Goal: Task Accomplishment & Management: Complete application form

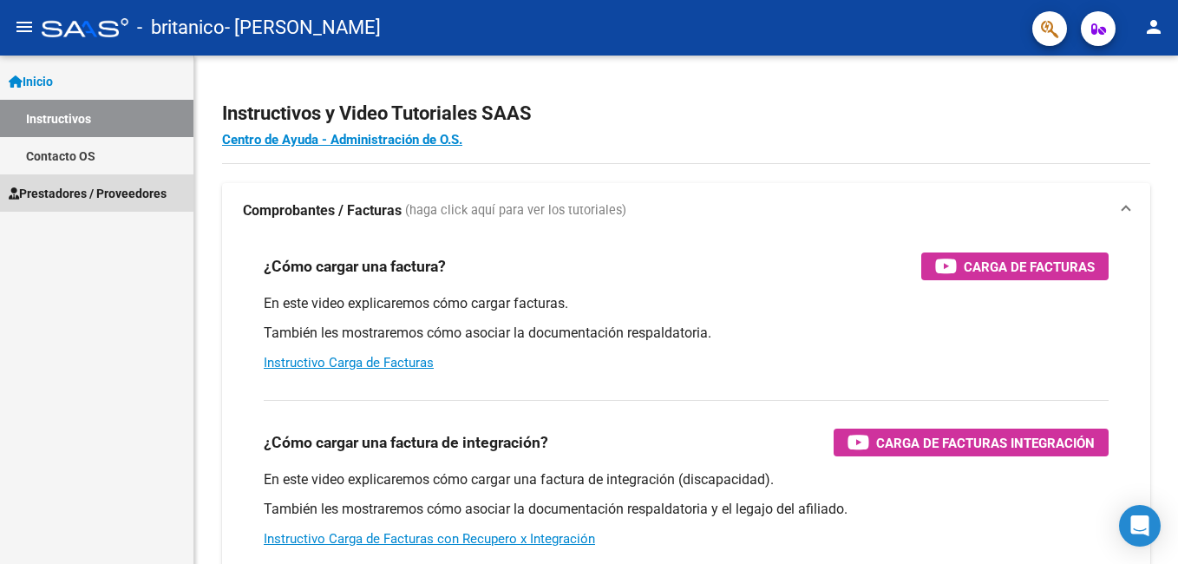
click at [115, 197] on span "Prestadores / Proveedores" at bounding box center [88, 193] width 158 height 19
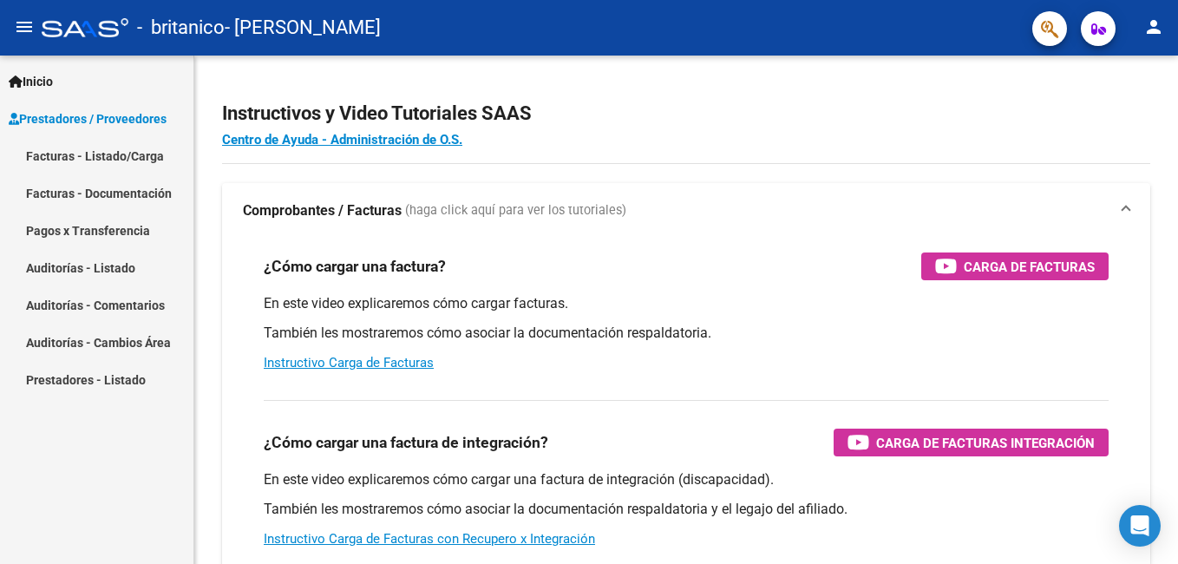
click at [114, 151] on link "Facturas - Listado/Carga" at bounding box center [97, 155] width 194 height 37
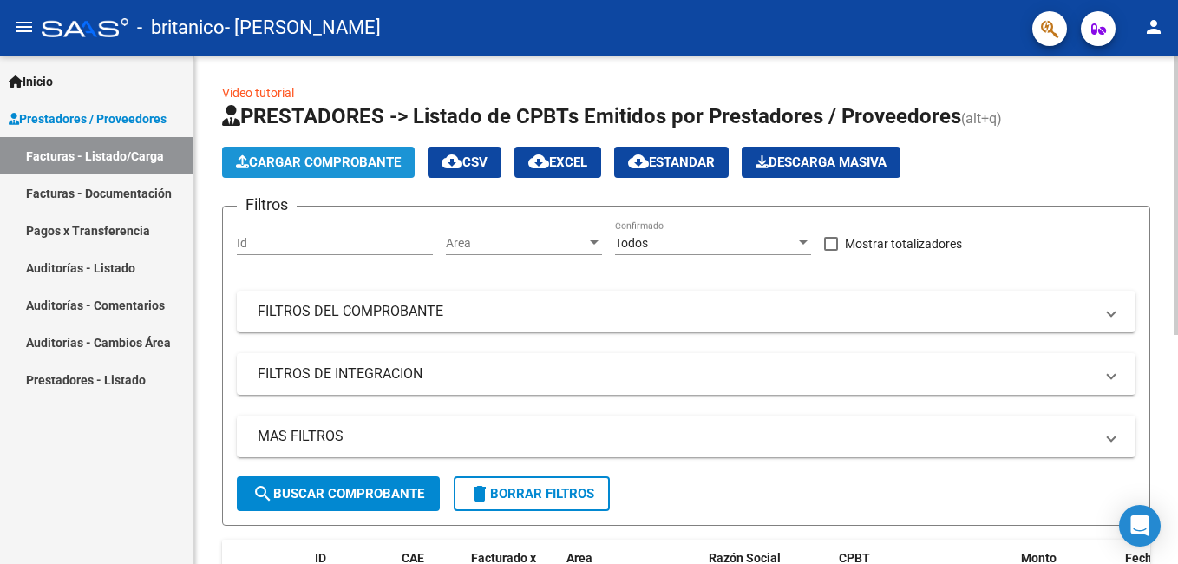
click at [274, 161] on span "Cargar Comprobante" at bounding box center [318, 162] width 165 height 16
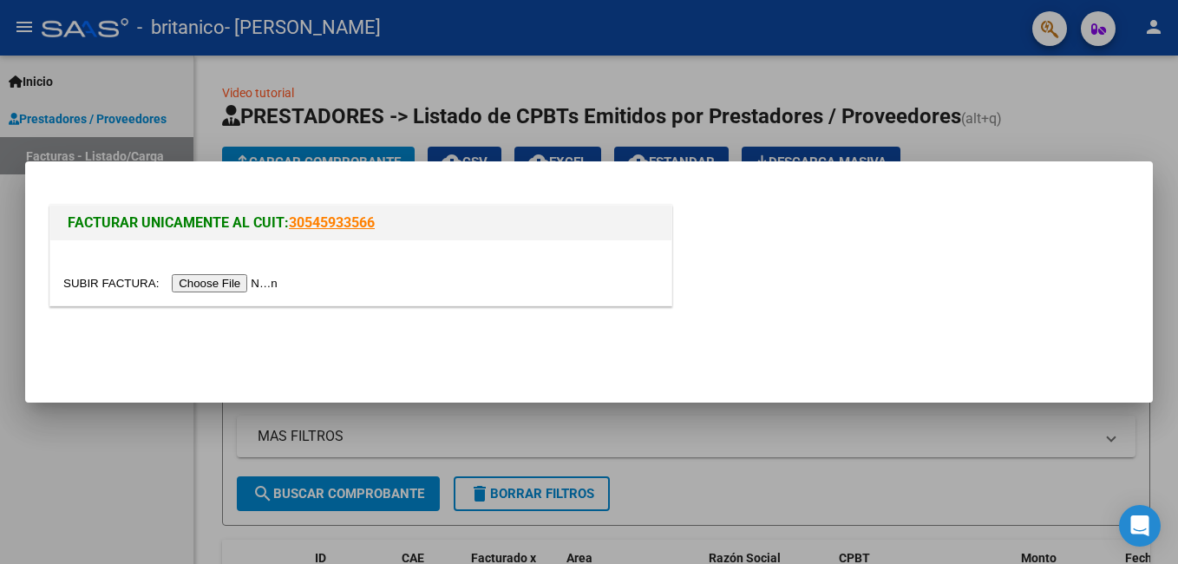
click at [227, 279] on input "file" at bounding box center [173, 283] width 220 height 18
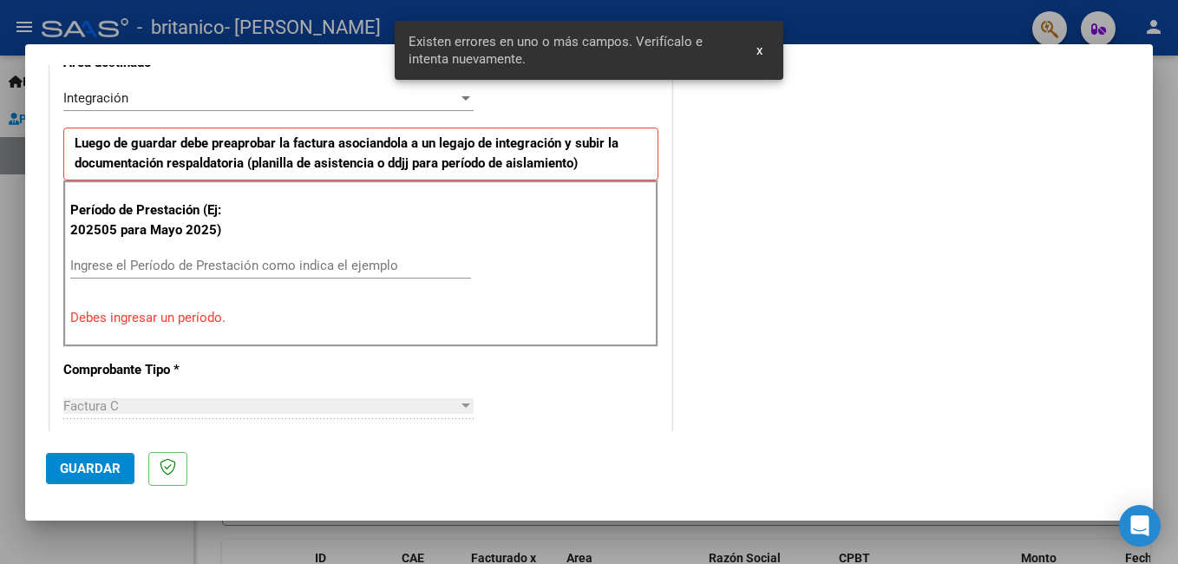
scroll to position [422, 0]
click at [258, 260] on input "Ingrese el Período de Prestación como indica el ejemplo" at bounding box center [270, 266] width 401 height 16
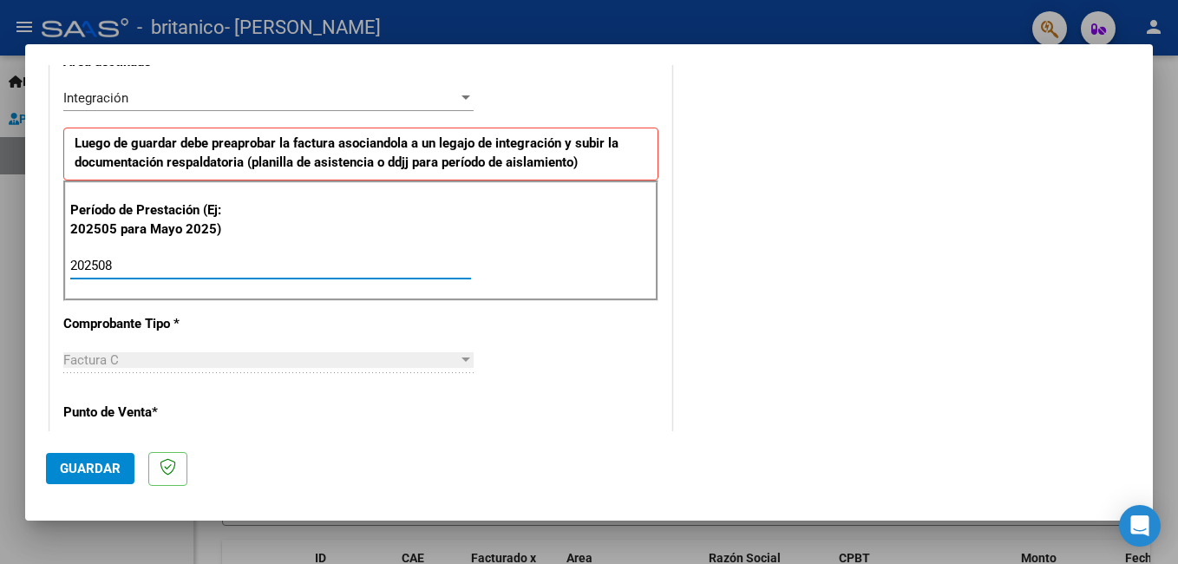
type input "202508"
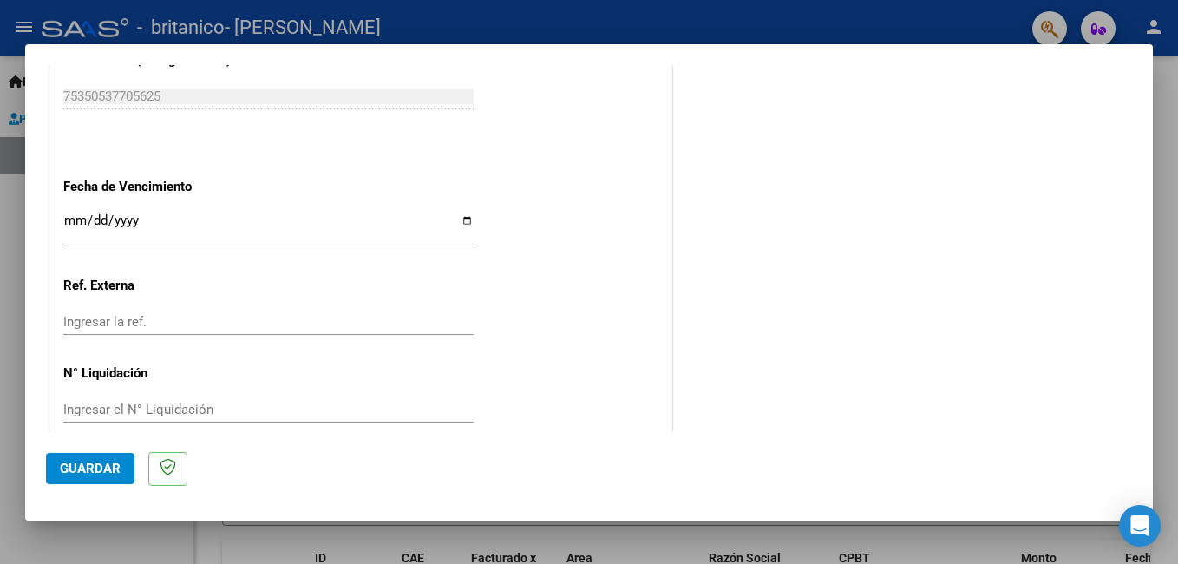
scroll to position [1160, 0]
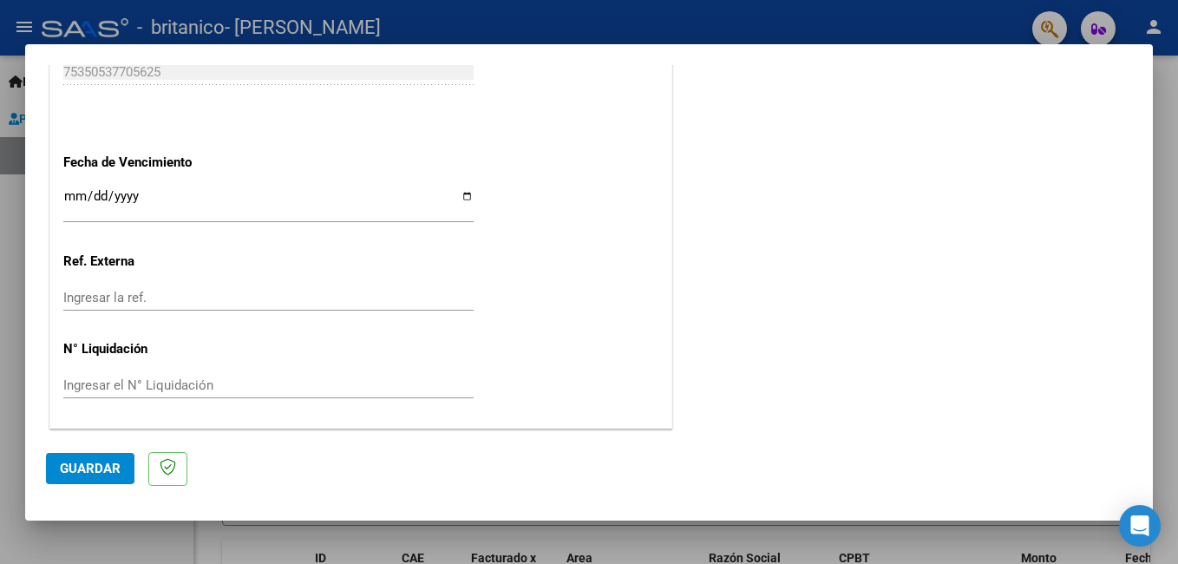
click at [164, 192] on input "Ingresar la fecha" at bounding box center [268, 203] width 410 height 28
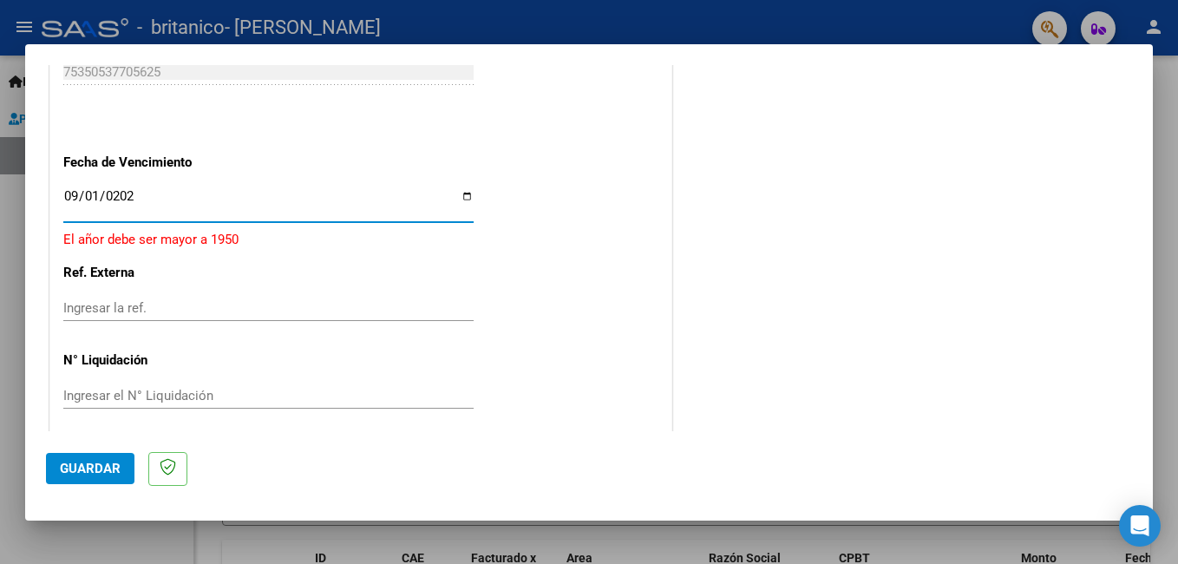
type input "[DATE]"
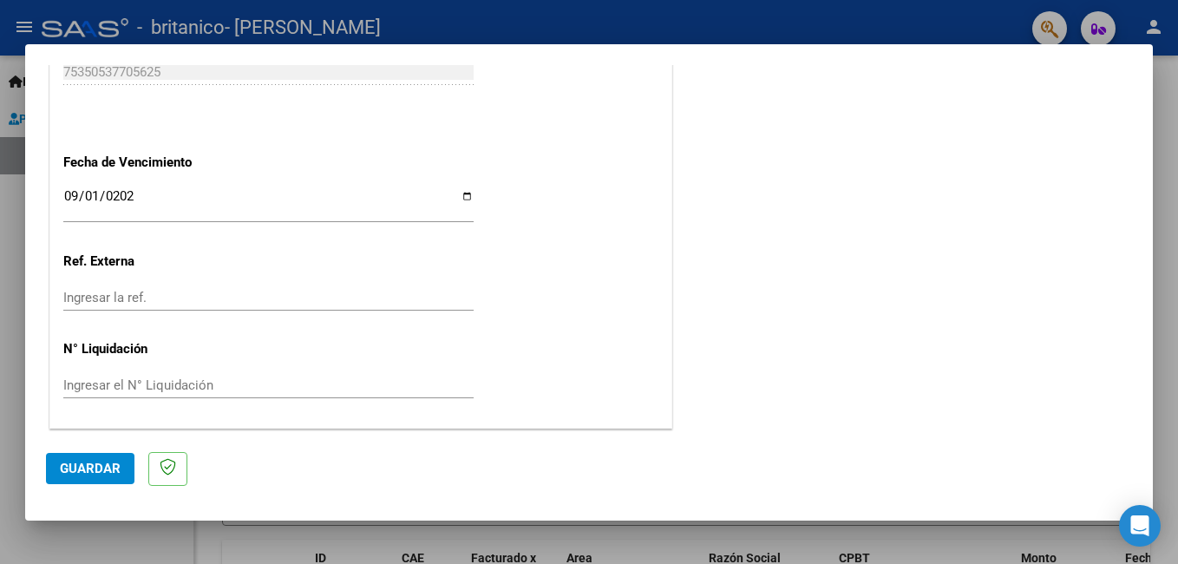
click at [241, 290] on input "Ingresar la ref." at bounding box center [268, 298] width 410 height 16
type input "00001"
click at [128, 384] on input "Ingresar el N° Liquidación" at bounding box center [268, 385] width 410 height 16
type input "00000199"
click at [80, 472] on span "Guardar" at bounding box center [90, 469] width 61 height 16
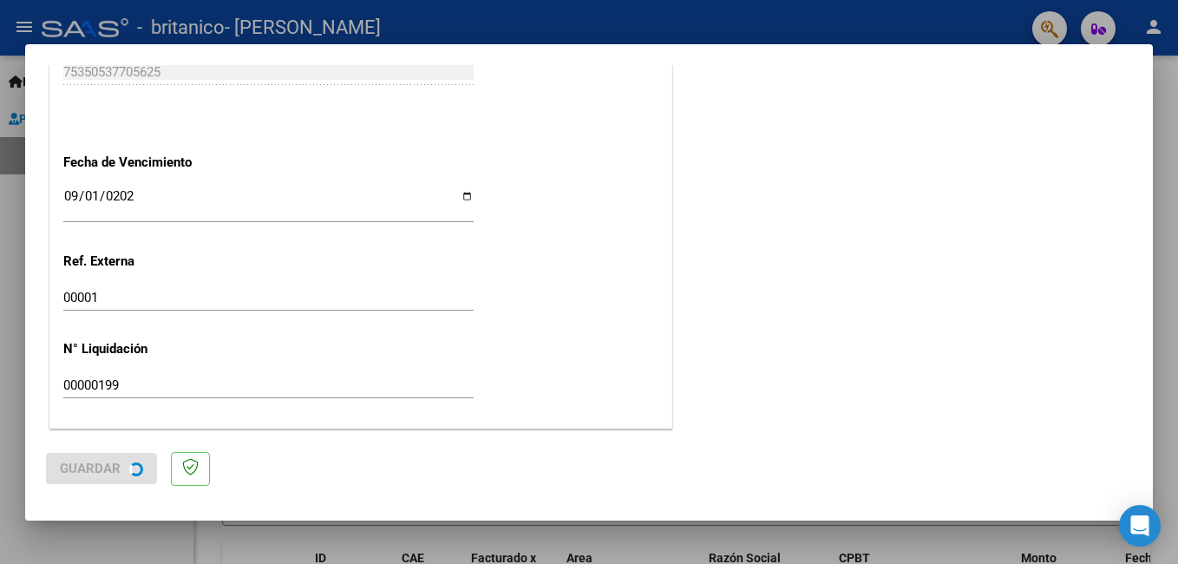
scroll to position [0, 0]
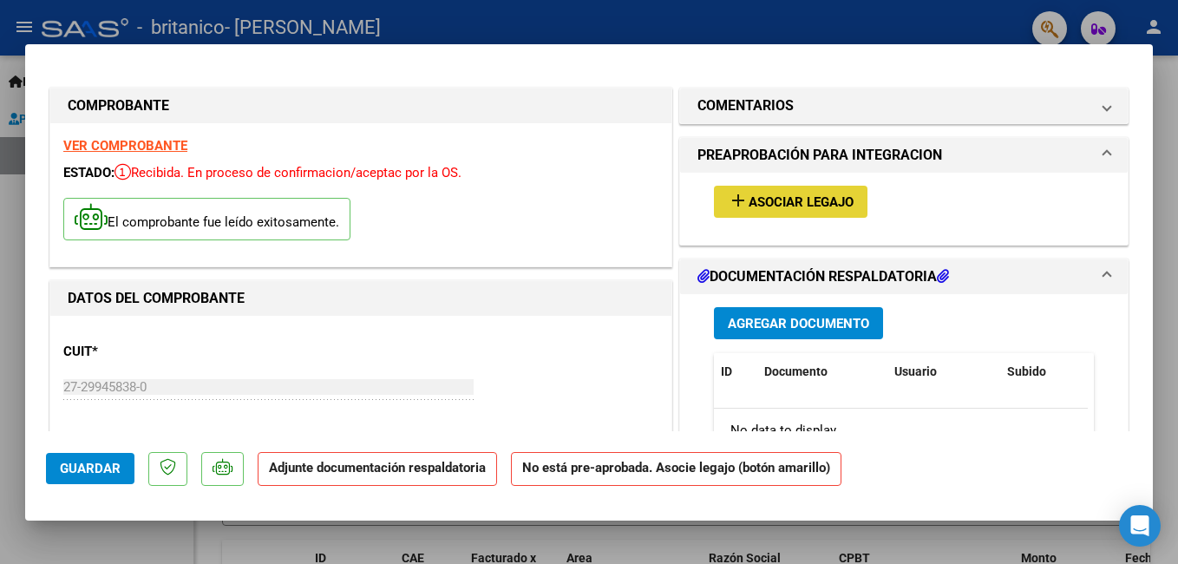
click at [800, 208] on span "Asociar Legajo" at bounding box center [801, 202] width 105 height 16
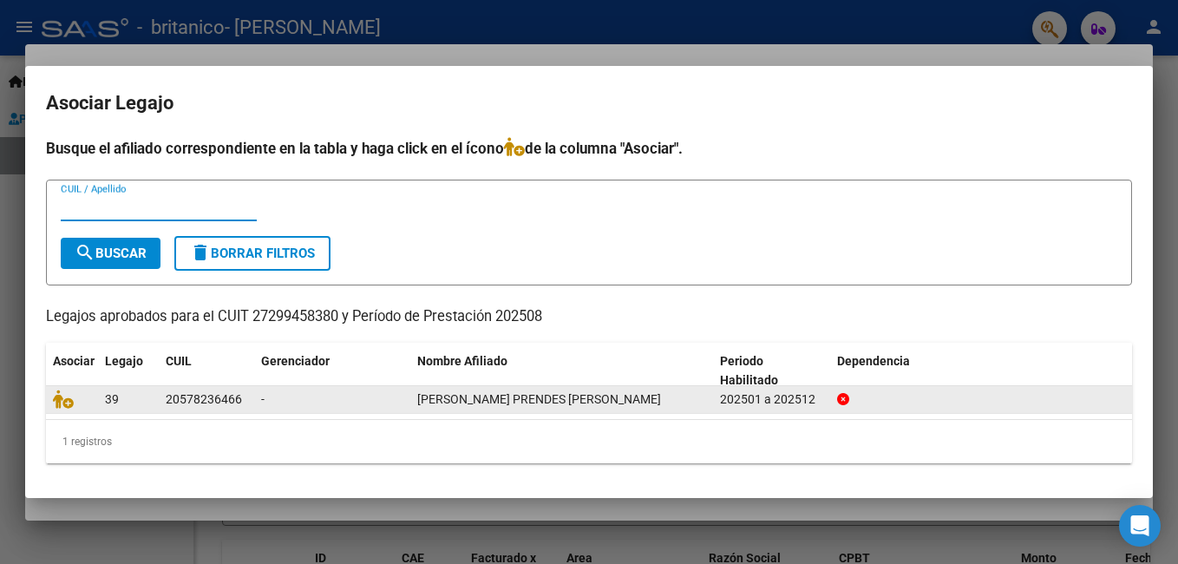
click at [236, 399] on div "20578236466" at bounding box center [204, 400] width 76 height 20
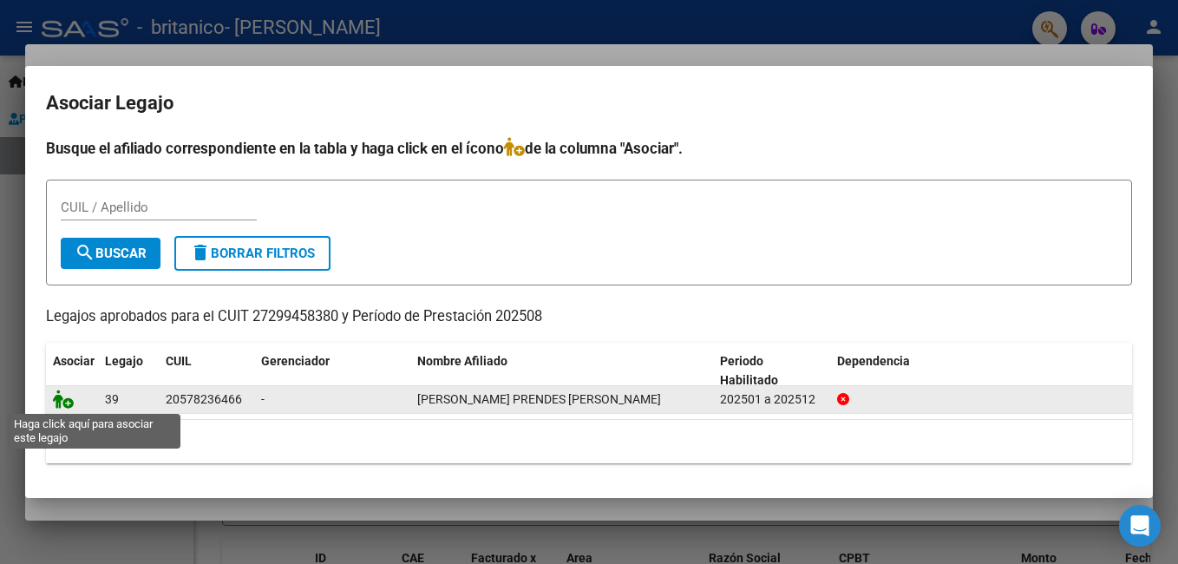
click at [62, 403] on icon at bounding box center [63, 399] width 21 height 19
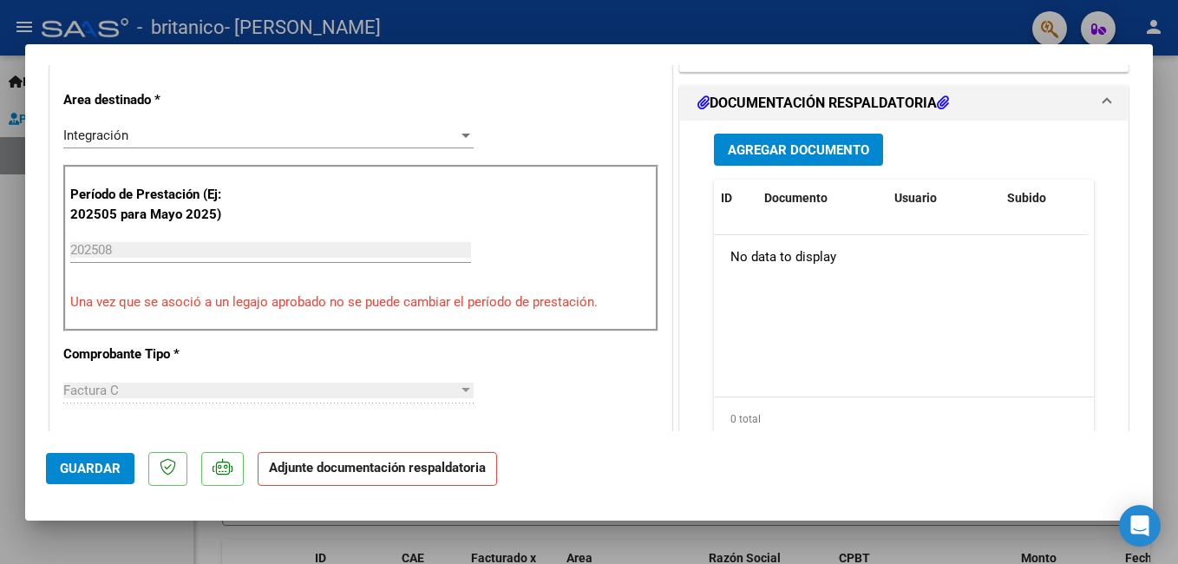
scroll to position [430, 0]
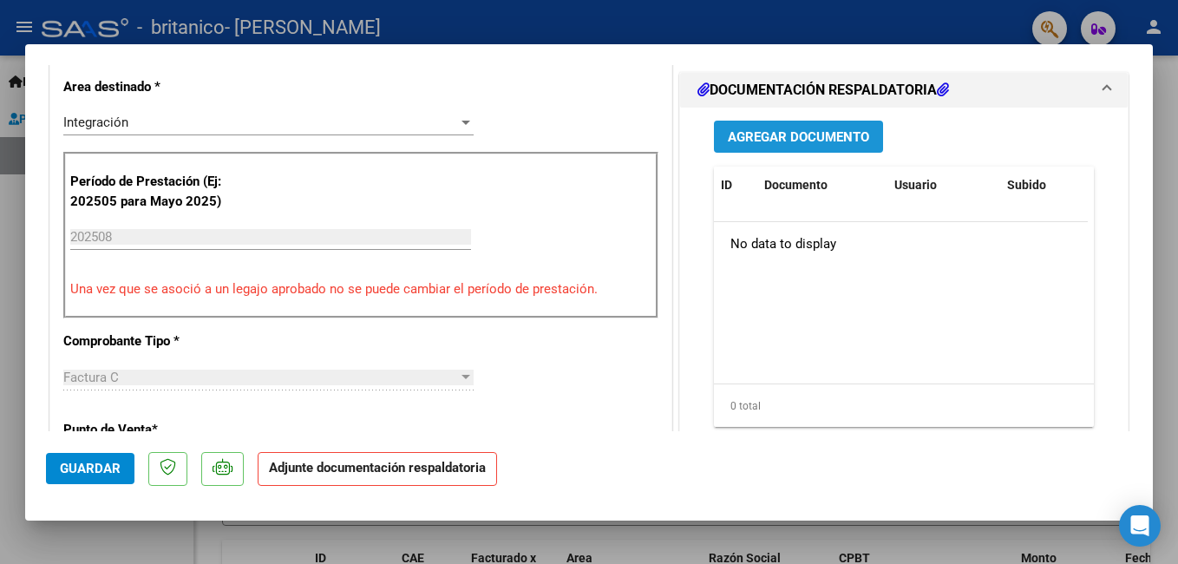
click at [794, 141] on span "Agregar Documento" at bounding box center [798, 137] width 141 height 16
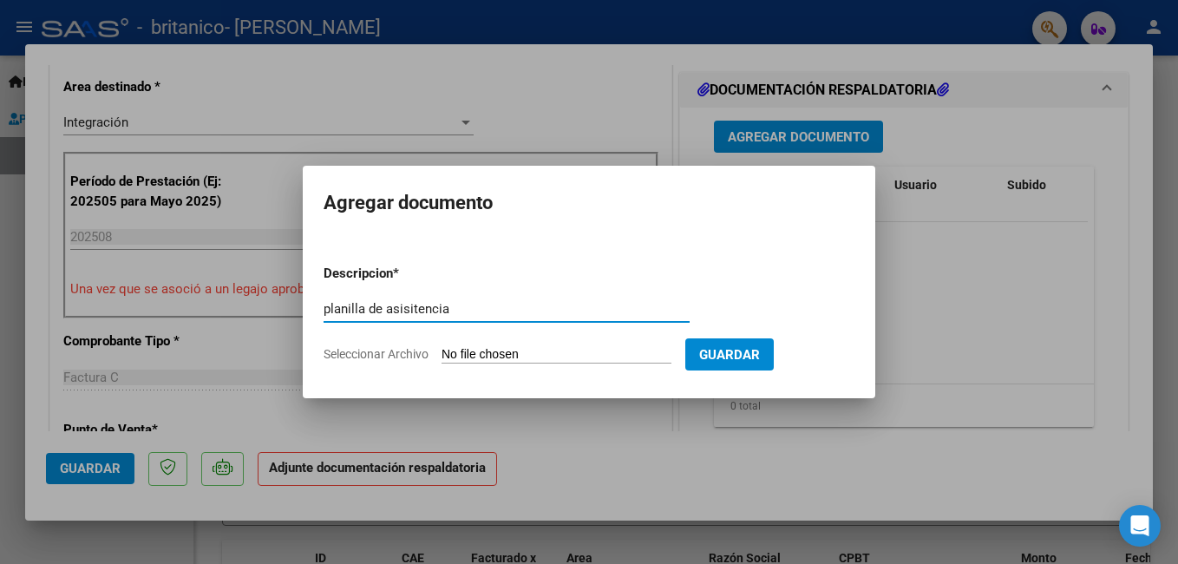
type input "planilla de asisitencia"
click at [627, 352] on input "Seleccionar Archivo" at bounding box center [557, 355] width 230 height 16
type input "C:\fakepath\planilla de asistencia [PERSON_NAME] .pdf"
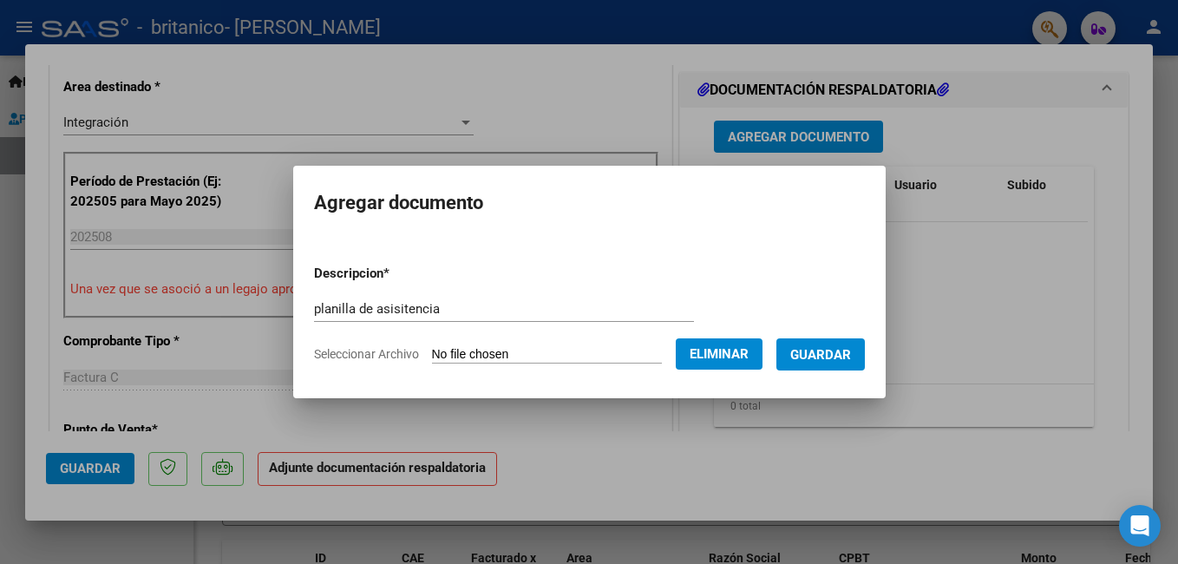
click at [851, 351] on span "Guardar" at bounding box center [821, 355] width 61 height 16
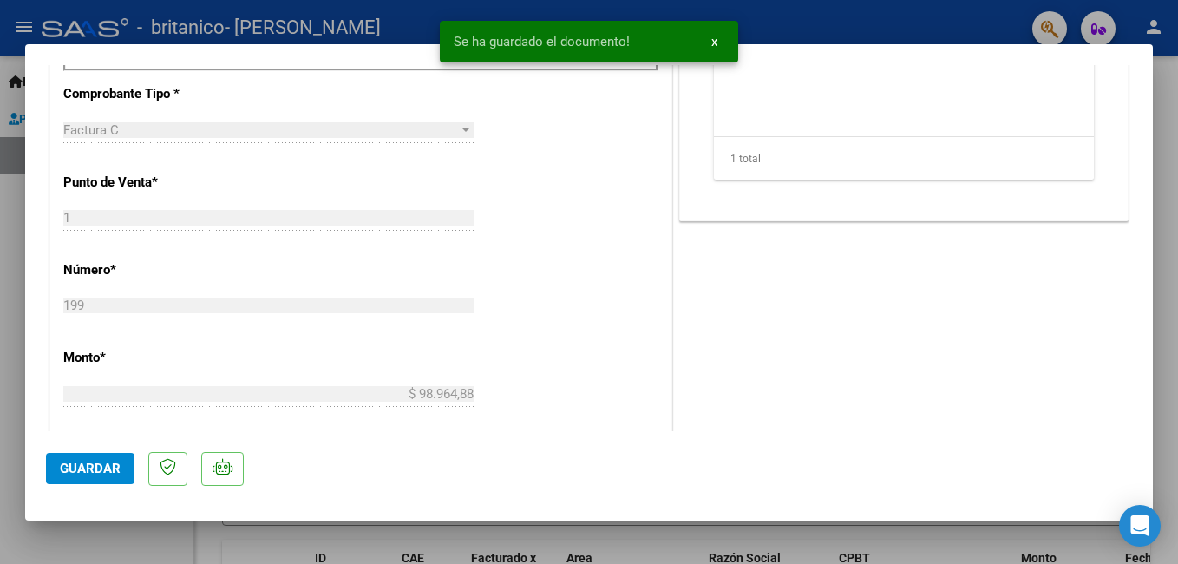
scroll to position [686, 0]
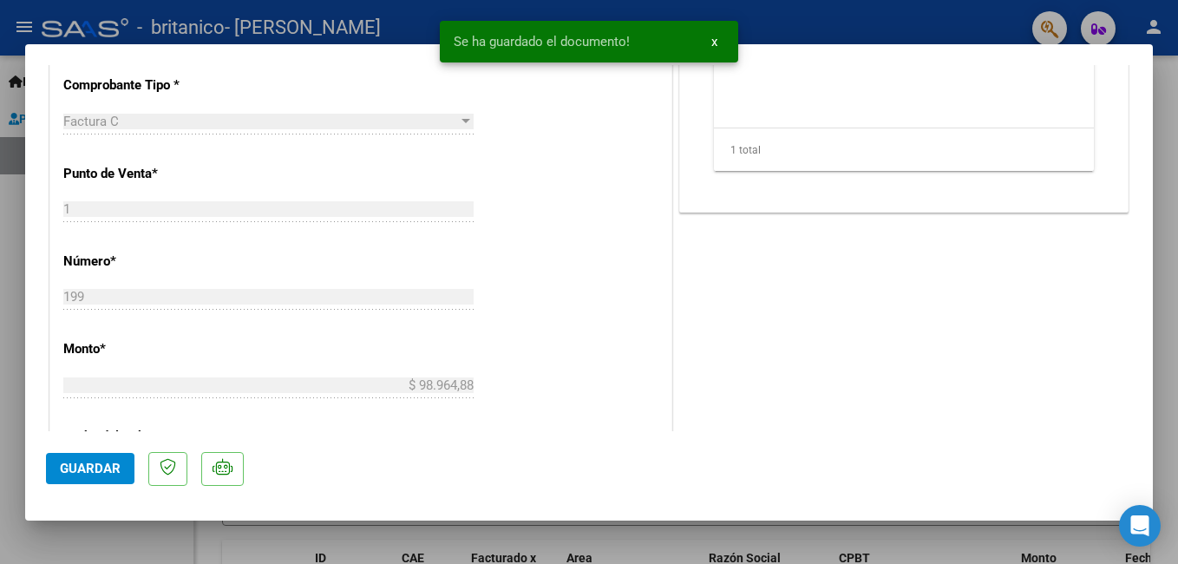
click at [869, 213] on div "COMENTARIOS Comentarios del Prestador / Gerenciador: PREAPROBACIÓN PARA INTEGRA…" at bounding box center [904, 165] width 456 height 1534
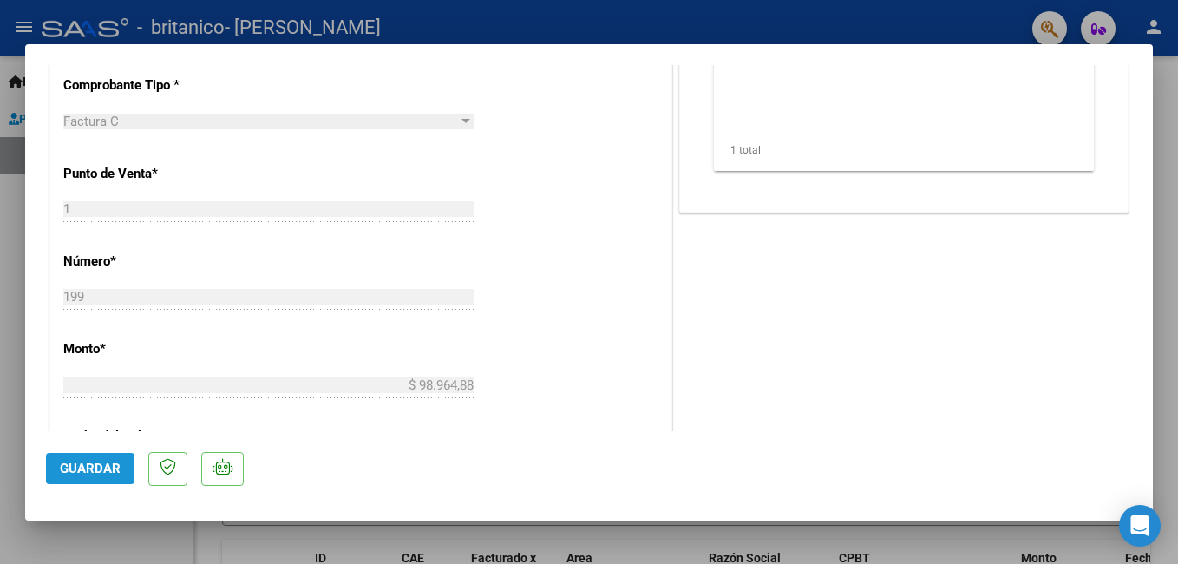
click at [97, 467] on span "Guardar" at bounding box center [90, 469] width 61 height 16
click at [869, 123] on div at bounding box center [589, 282] width 1178 height 564
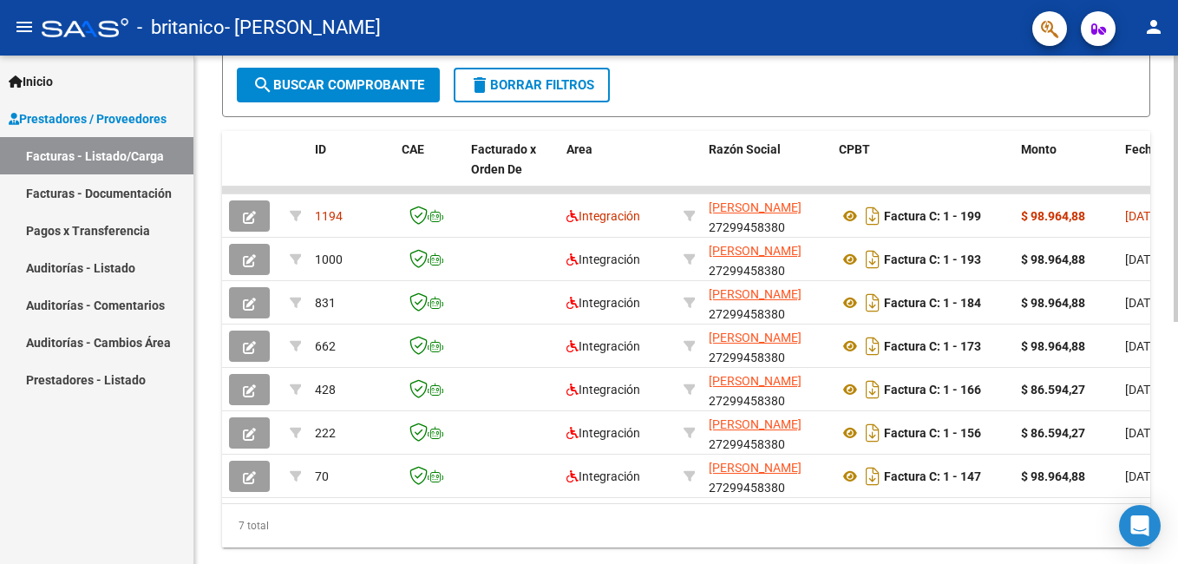
scroll to position [462, 0]
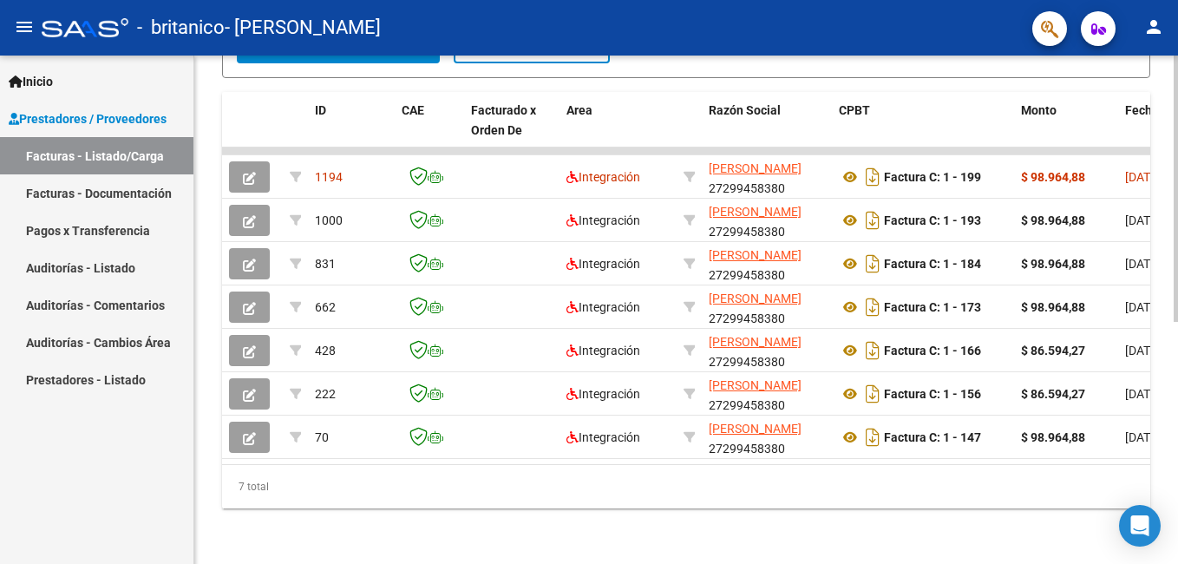
click at [869, 424] on html "menu - britanico - [PERSON_NAME] person Inicio Instructivos Contacto OS Prestad…" at bounding box center [589, 282] width 1178 height 564
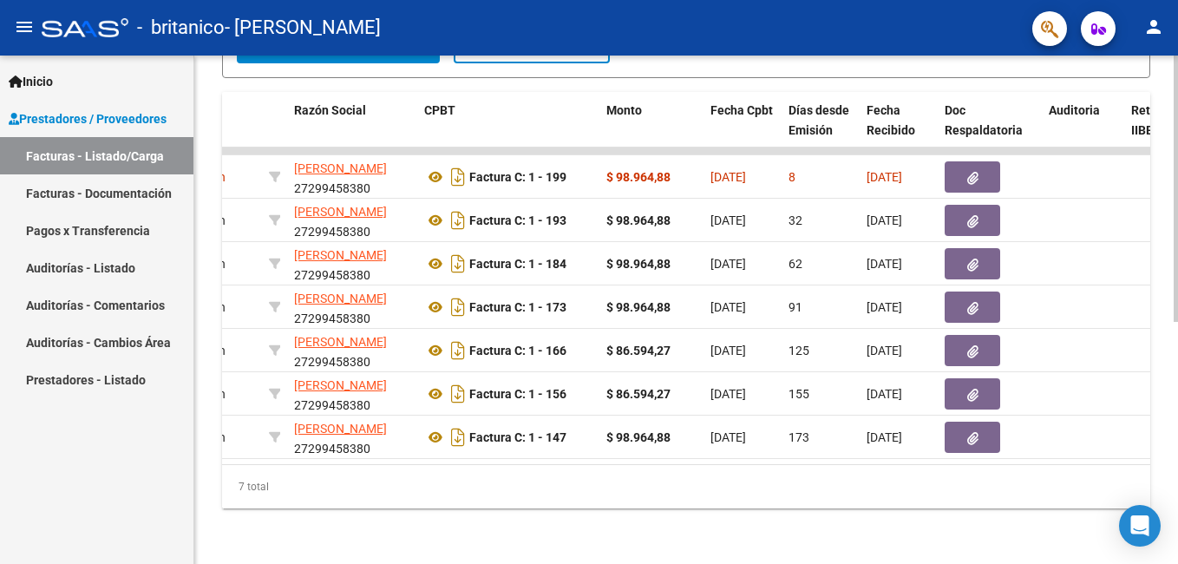
scroll to position [0, 432]
